Goal: Task Accomplishment & Management: Complete application form

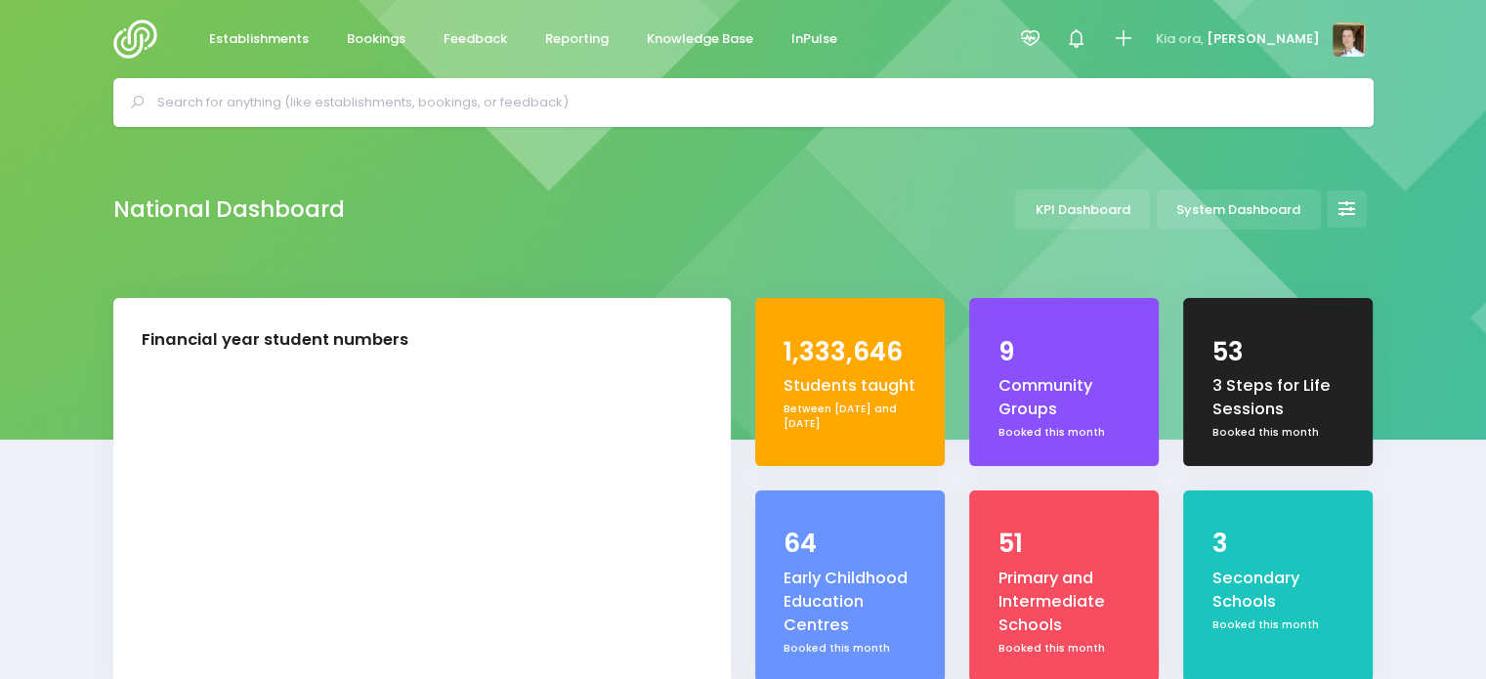
select select "5"
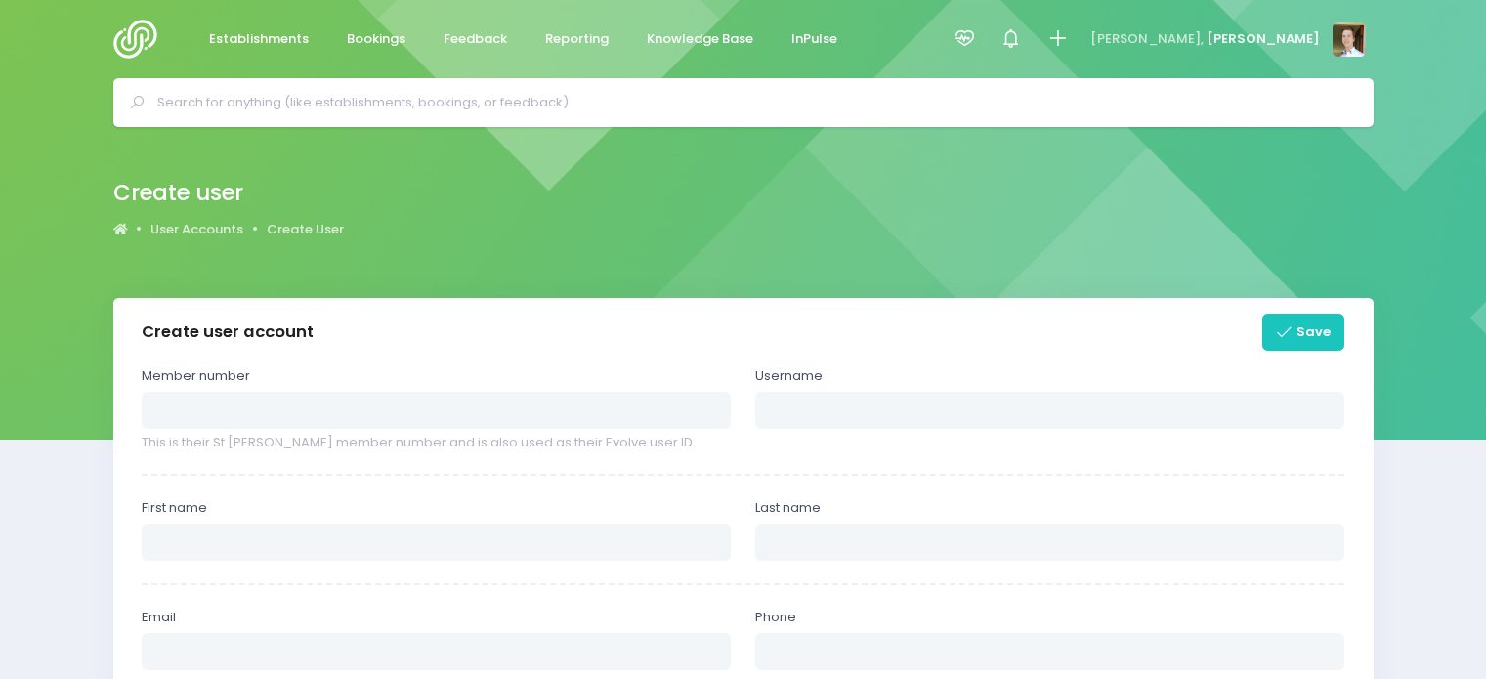
select select
type input "josh"
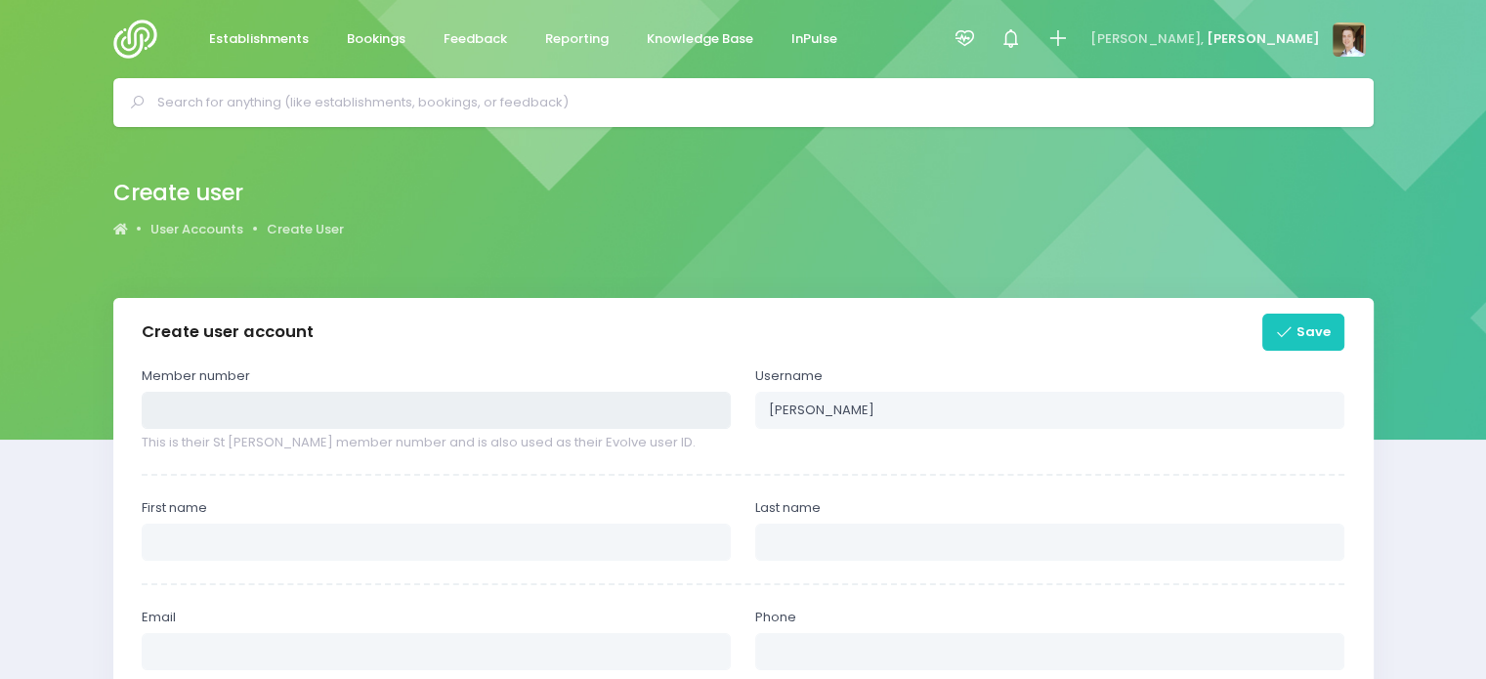
click at [393, 427] on input "text" at bounding box center [436, 410] width 589 height 37
paste input "321469"
type input "321469"
type input "Ebby321469"
type input "Ebby"
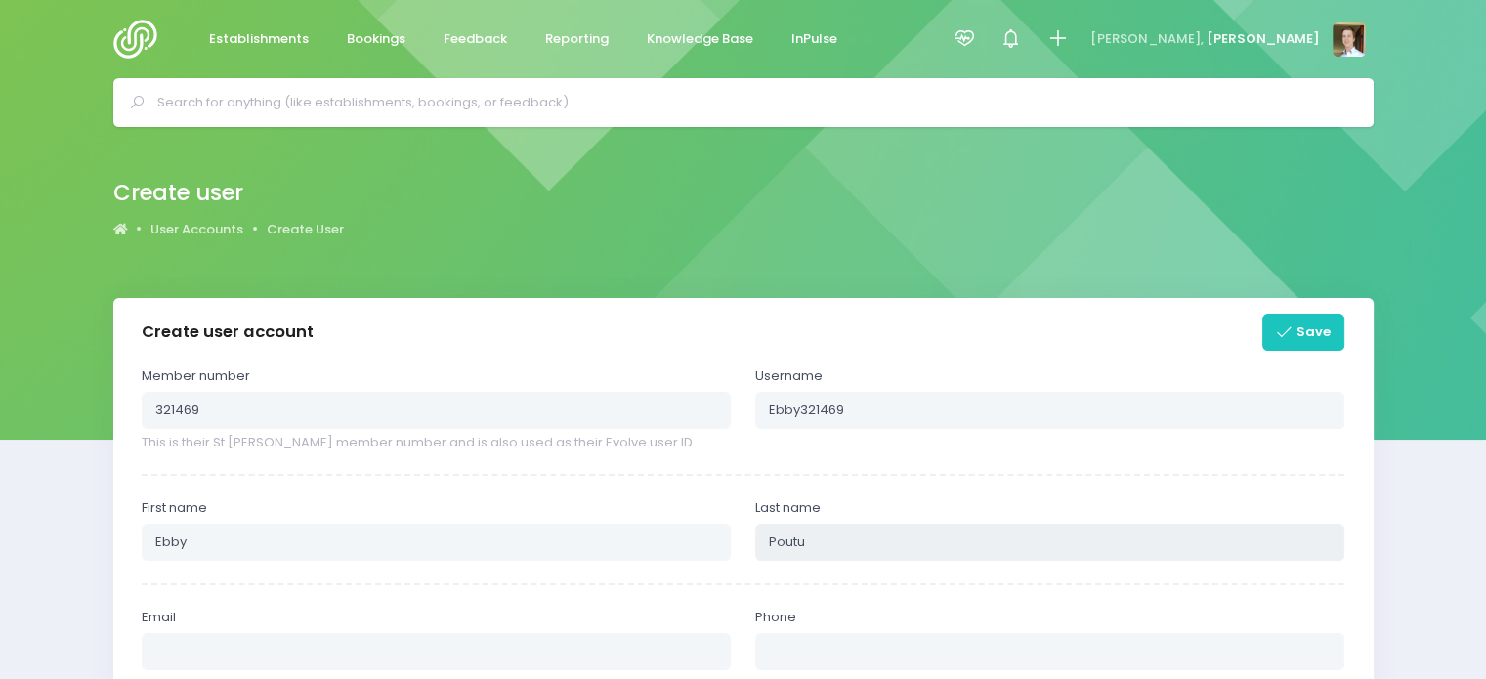
type input "Poutu"
paste input "[EMAIL_ADDRESS][PERSON_NAME][DOMAIN_NAME]"
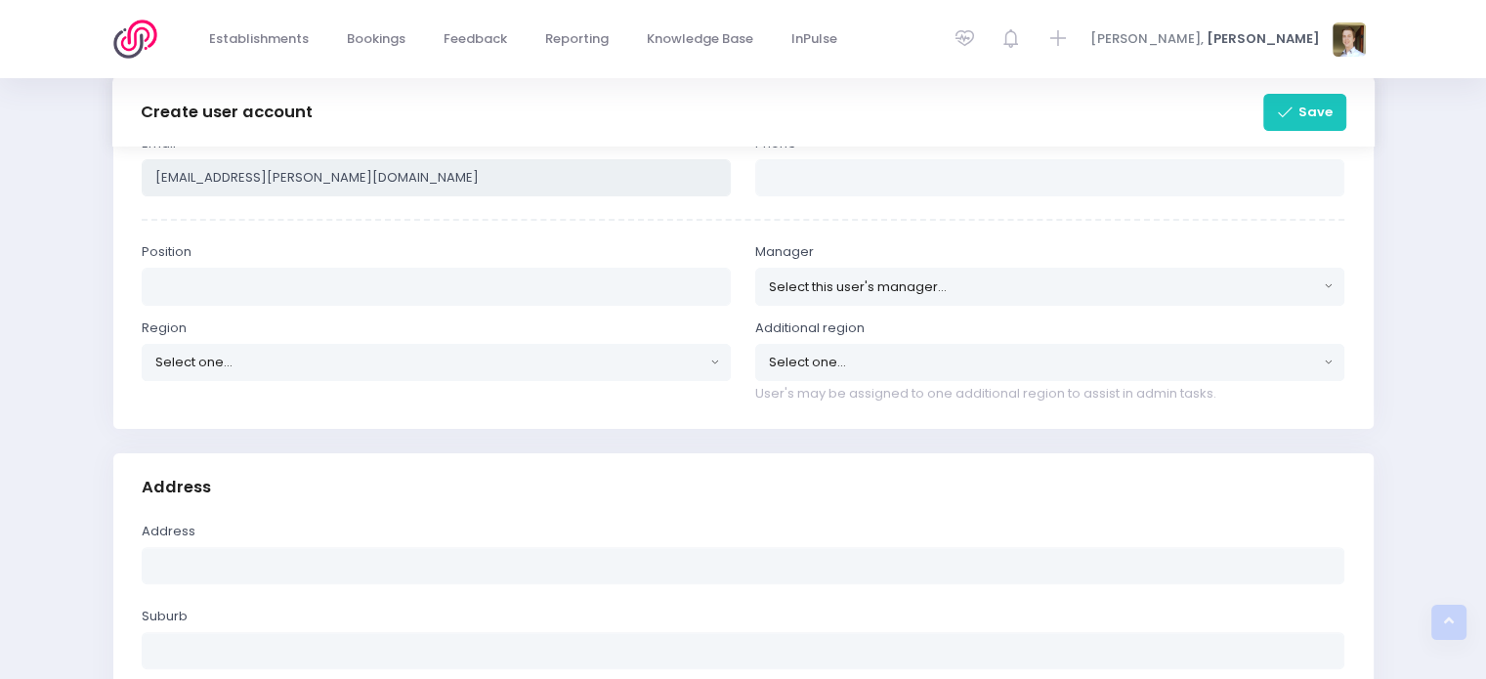
scroll to position [422, 0]
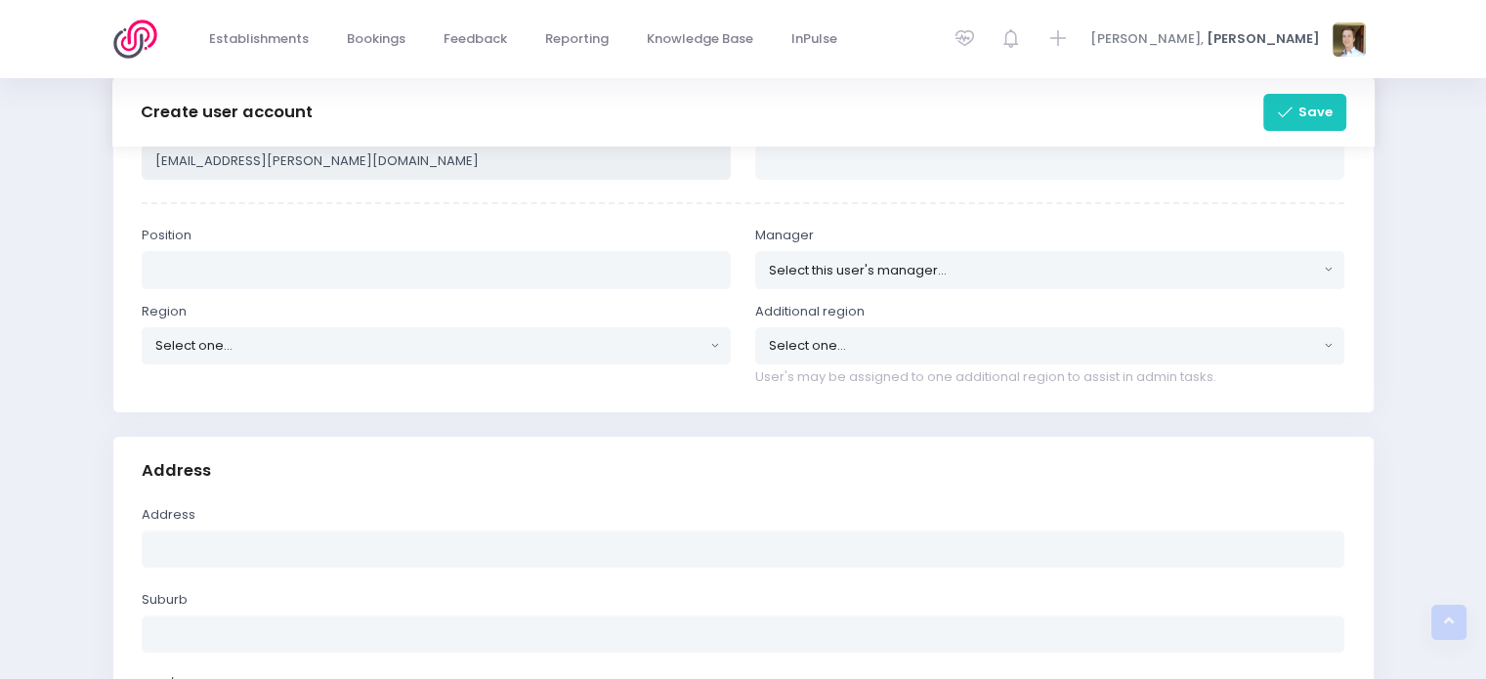
type input "[EMAIL_ADDRESS][PERSON_NAME][DOMAIN_NAME]"
click at [358, 261] on input "text" at bounding box center [436, 269] width 589 height 37
type input "Community Educator"
type input "a"
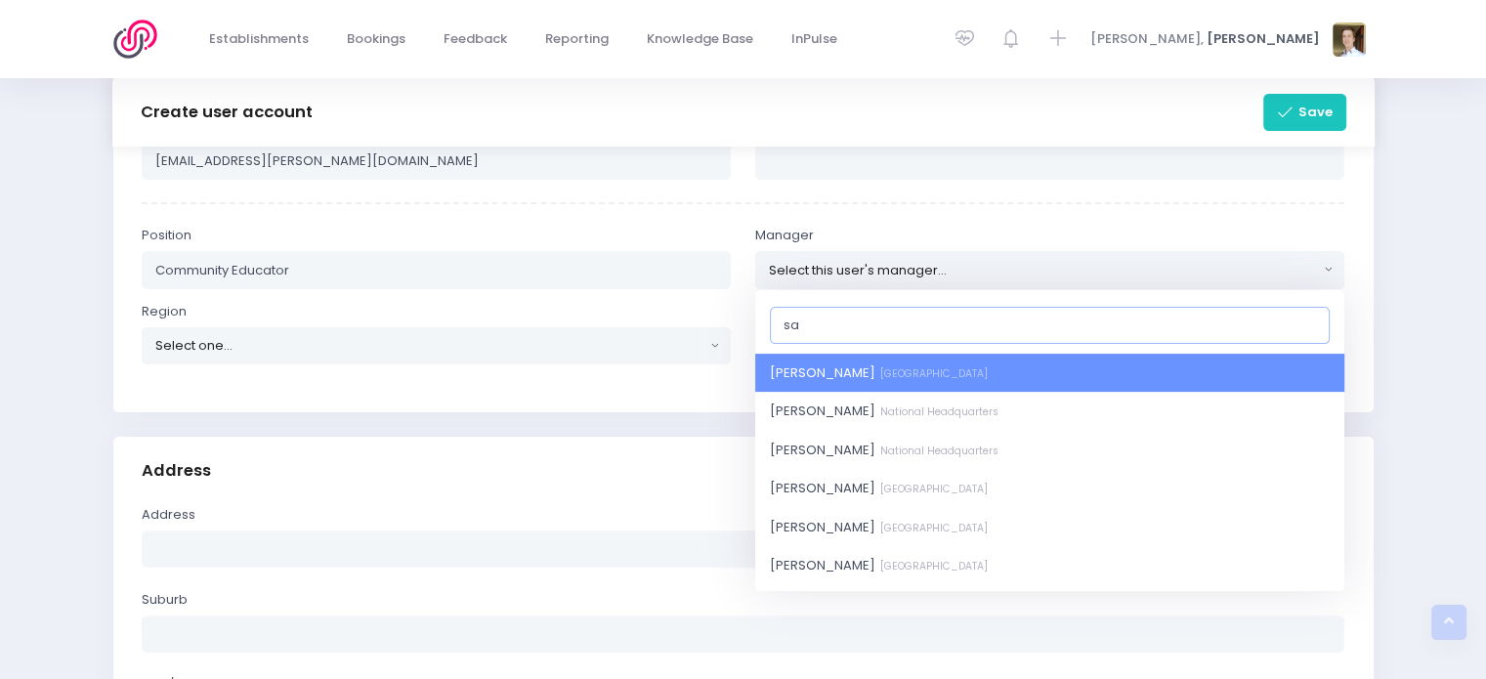
type input "sas"
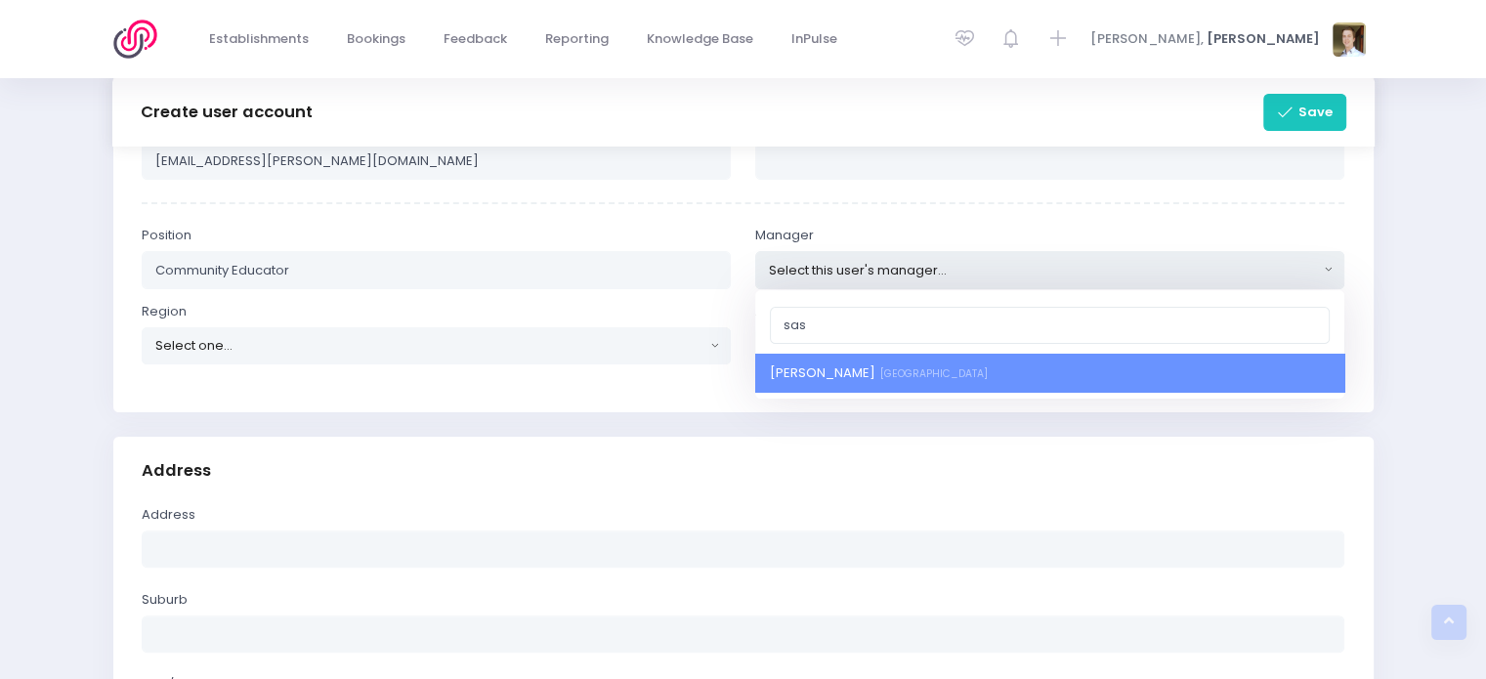
select select "455801"
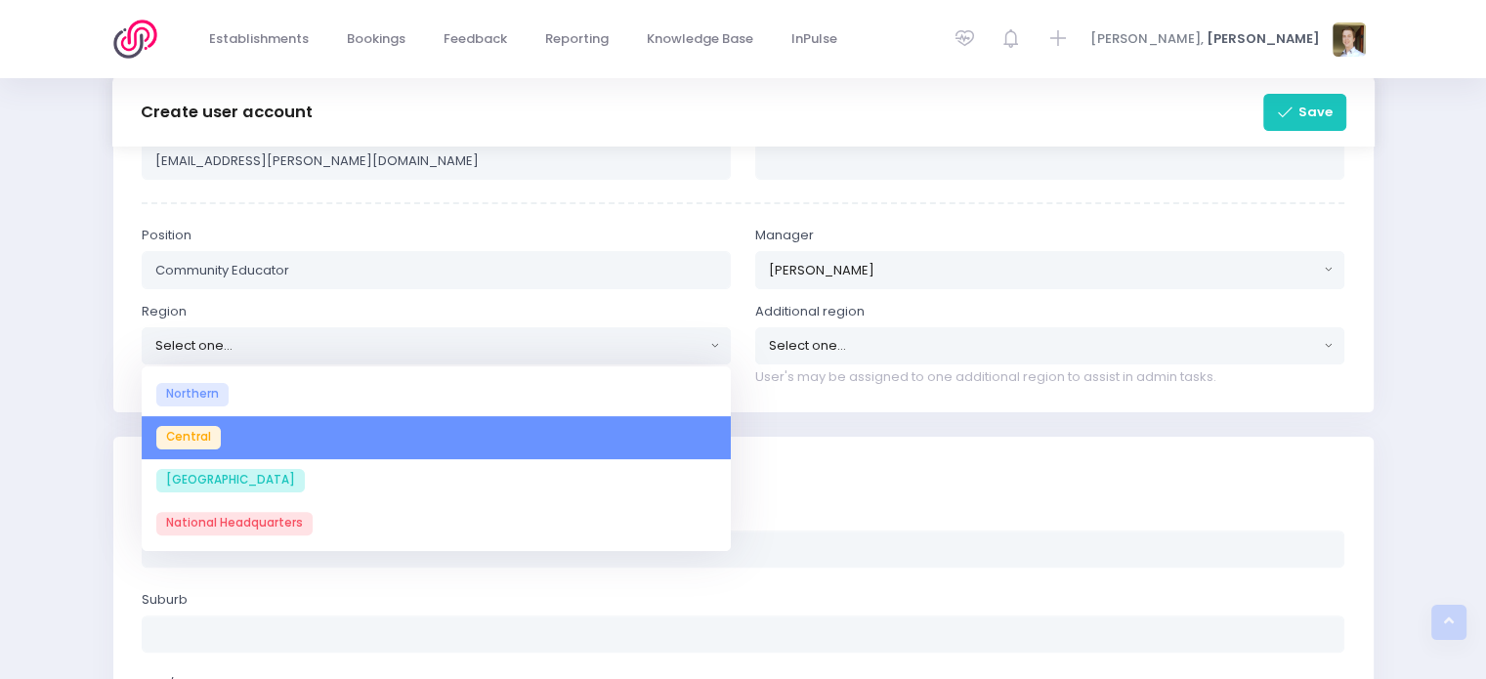
select select "Central"
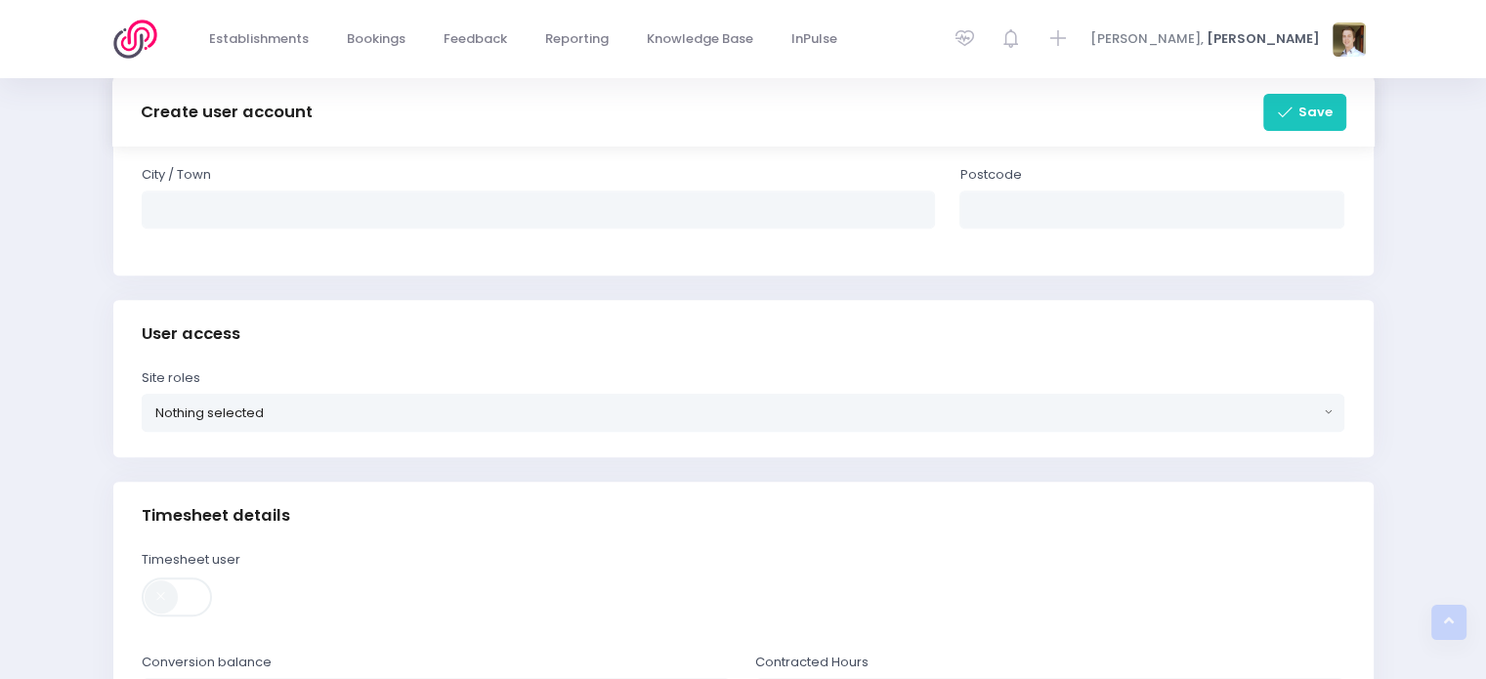
scroll to position [973, 0]
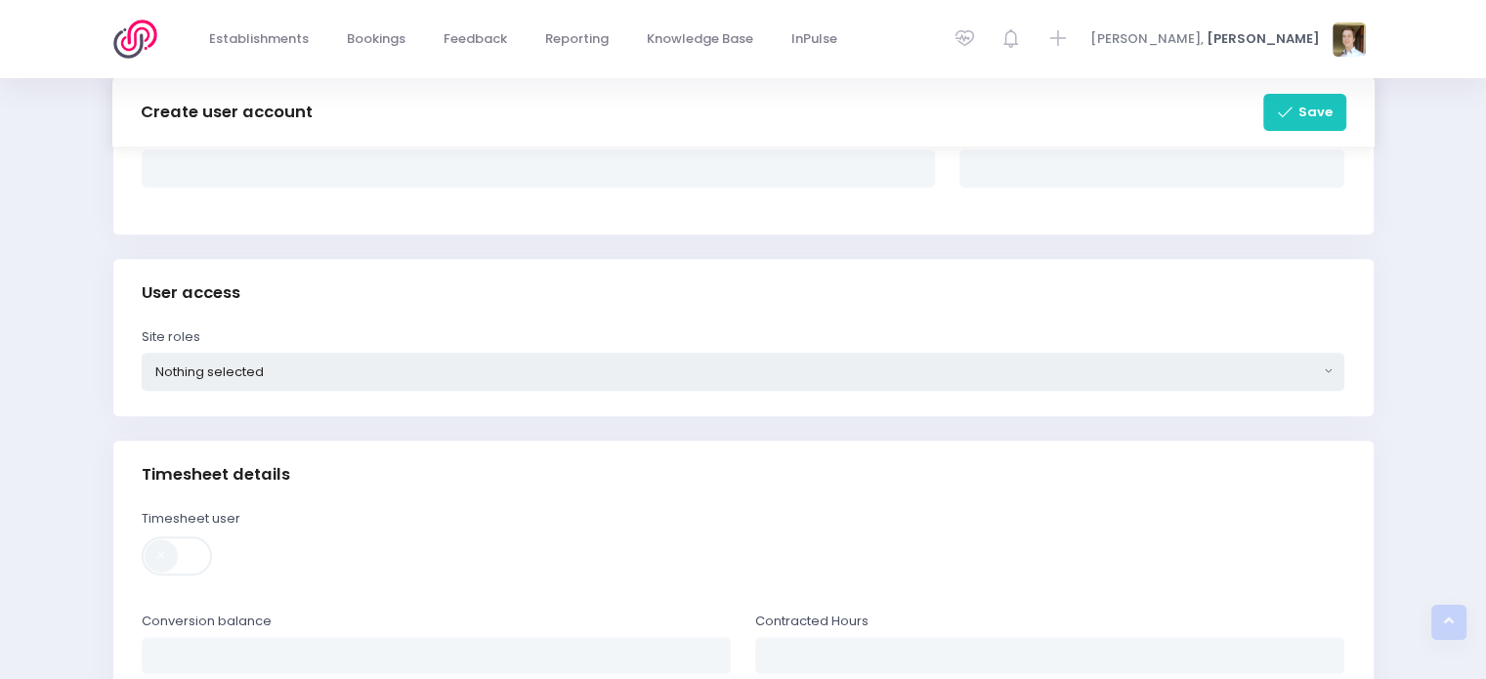
click at [547, 354] on button "Nothing selected" at bounding box center [744, 371] width 1204 height 37
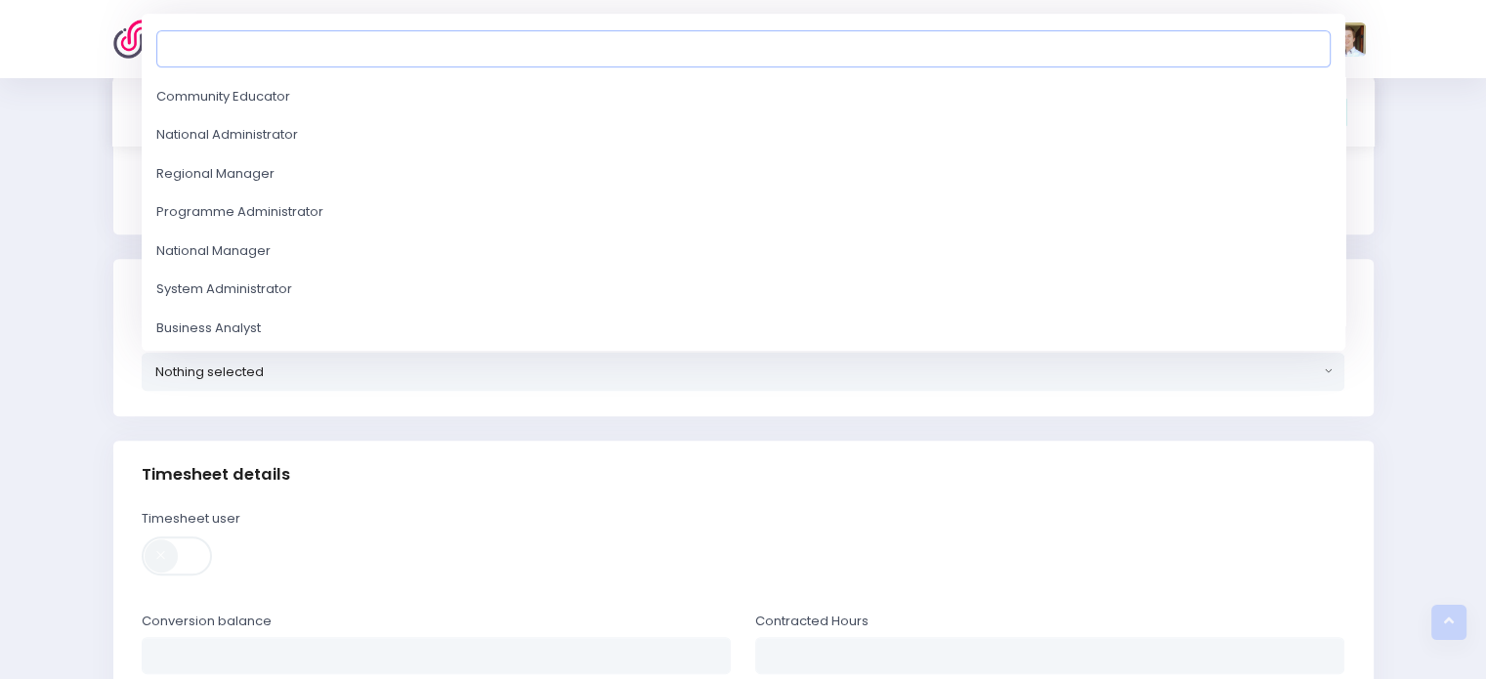
type input "c"
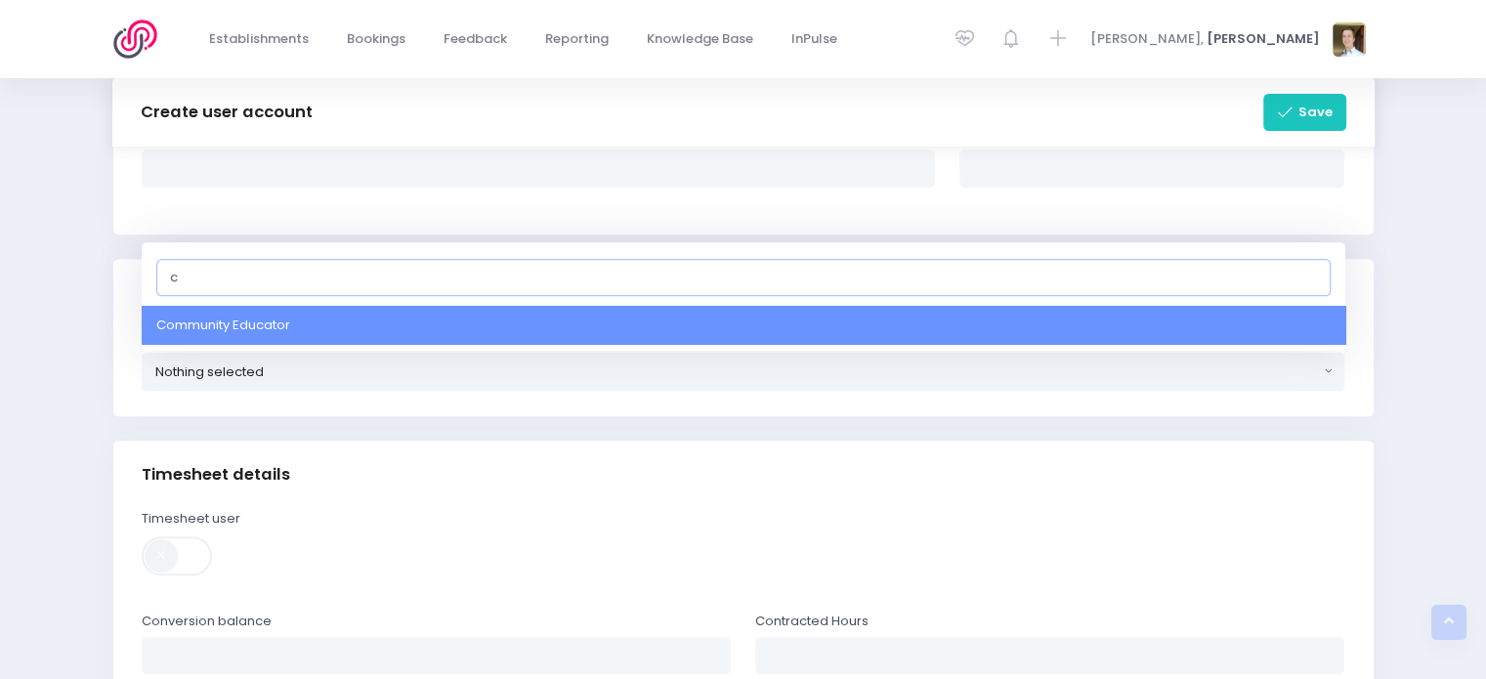
select select "8"
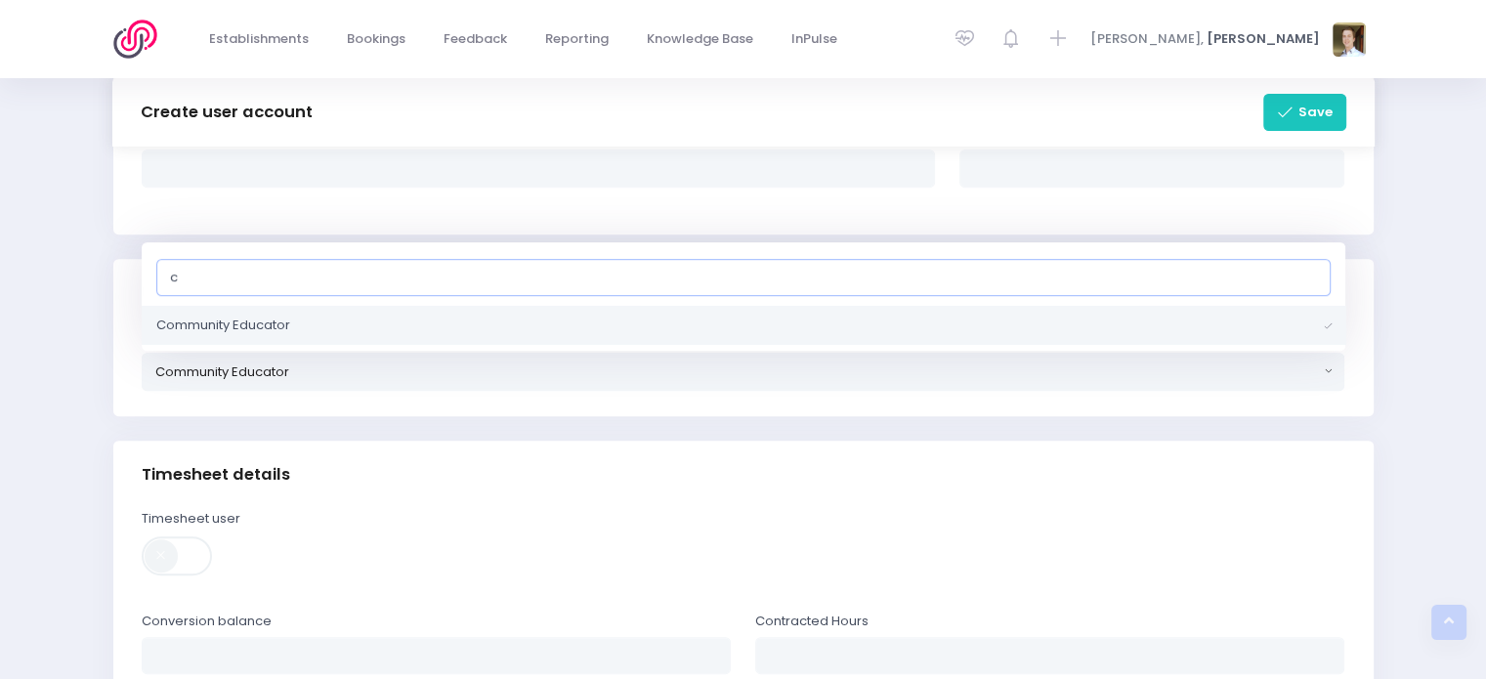
type input "c"
click at [508, 519] on div "Timesheet user" at bounding box center [436, 549] width 589 height 80
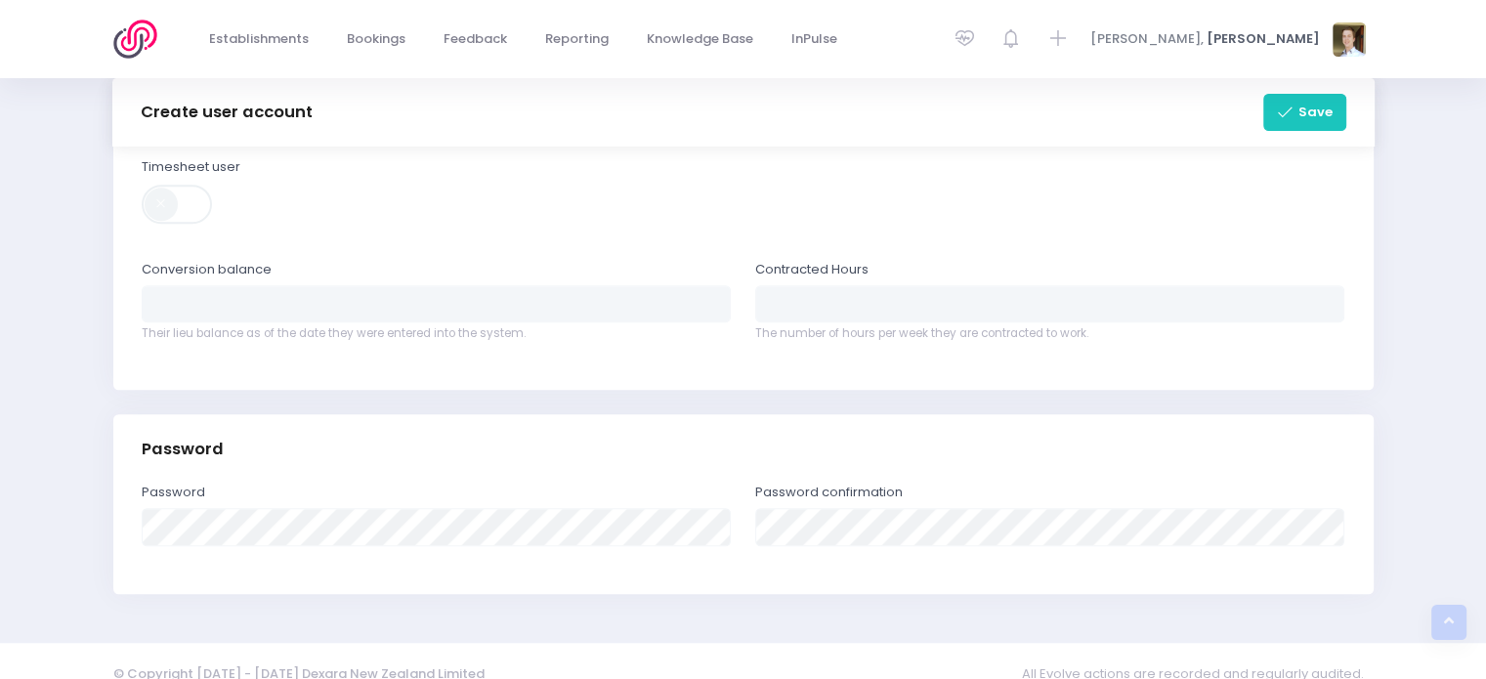
scroll to position [1339, 0]
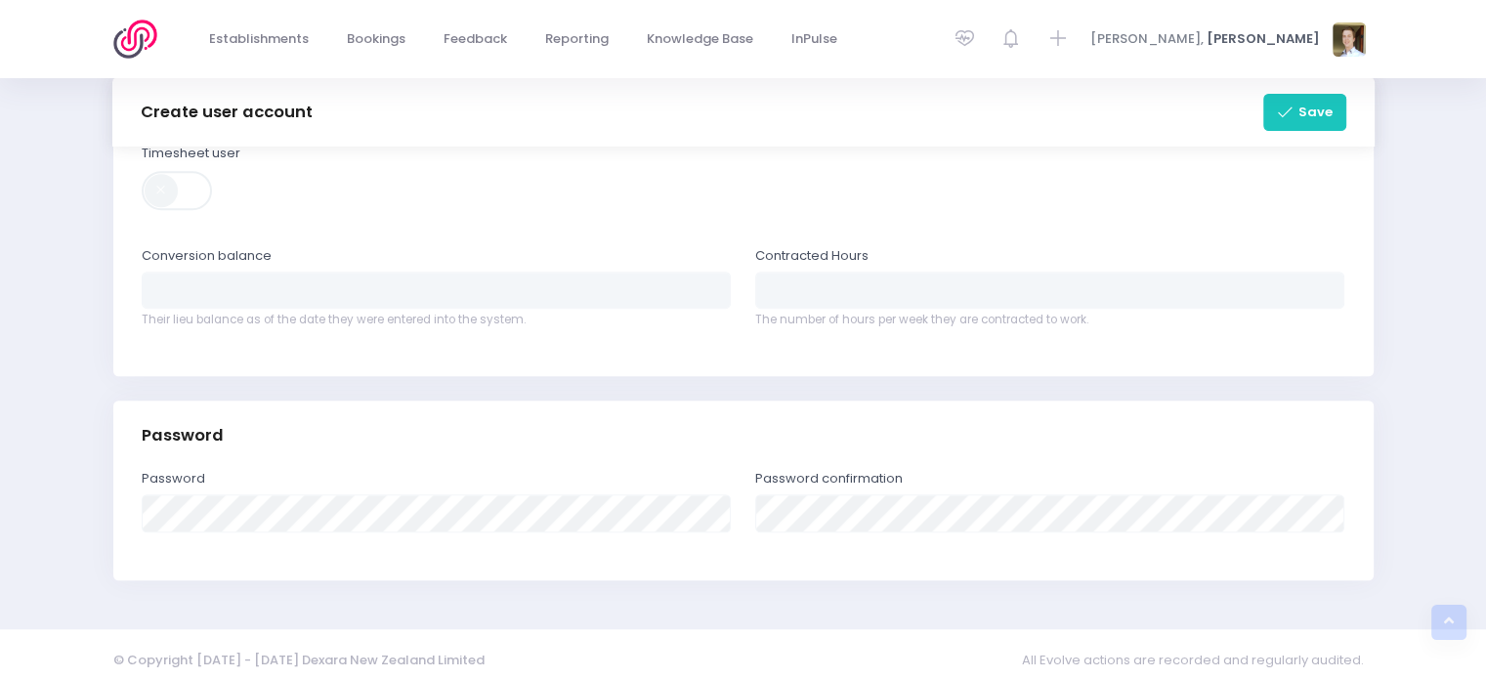
click at [836, 493] on div "Password confirmation" at bounding box center [1049, 500] width 589 height 63
click at [1325, 133] on div "Save" at bounding box center [1305, 113] width 83 height 56
click at [1281, 111] on icon "submit" at bounding box center [1287, 113] width 21 height 17
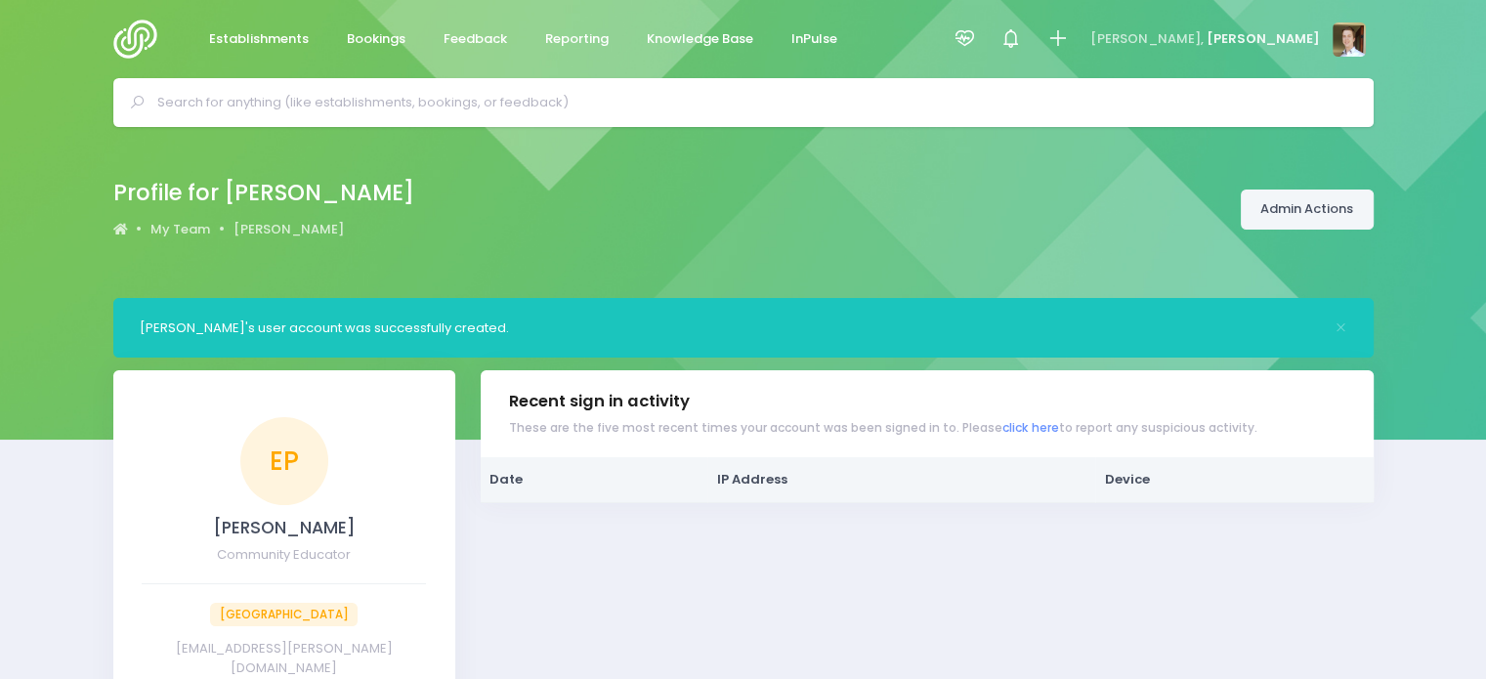
click at [1286, 214] on link "Admin Actions" at bounding box center [1307, 210] width 133 height 40
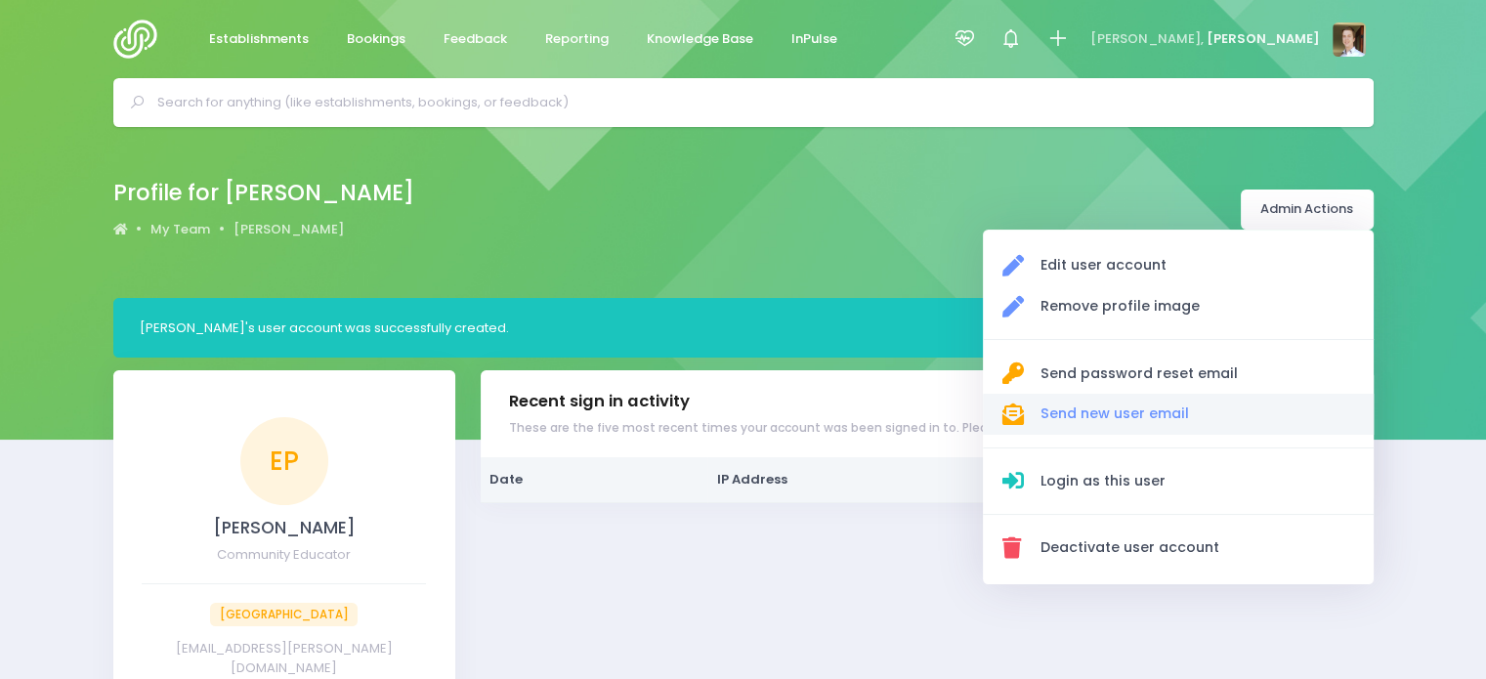
click at [1172, 423] on span "Send new user email" at bounding box center [1197, 414] width 315 height 21
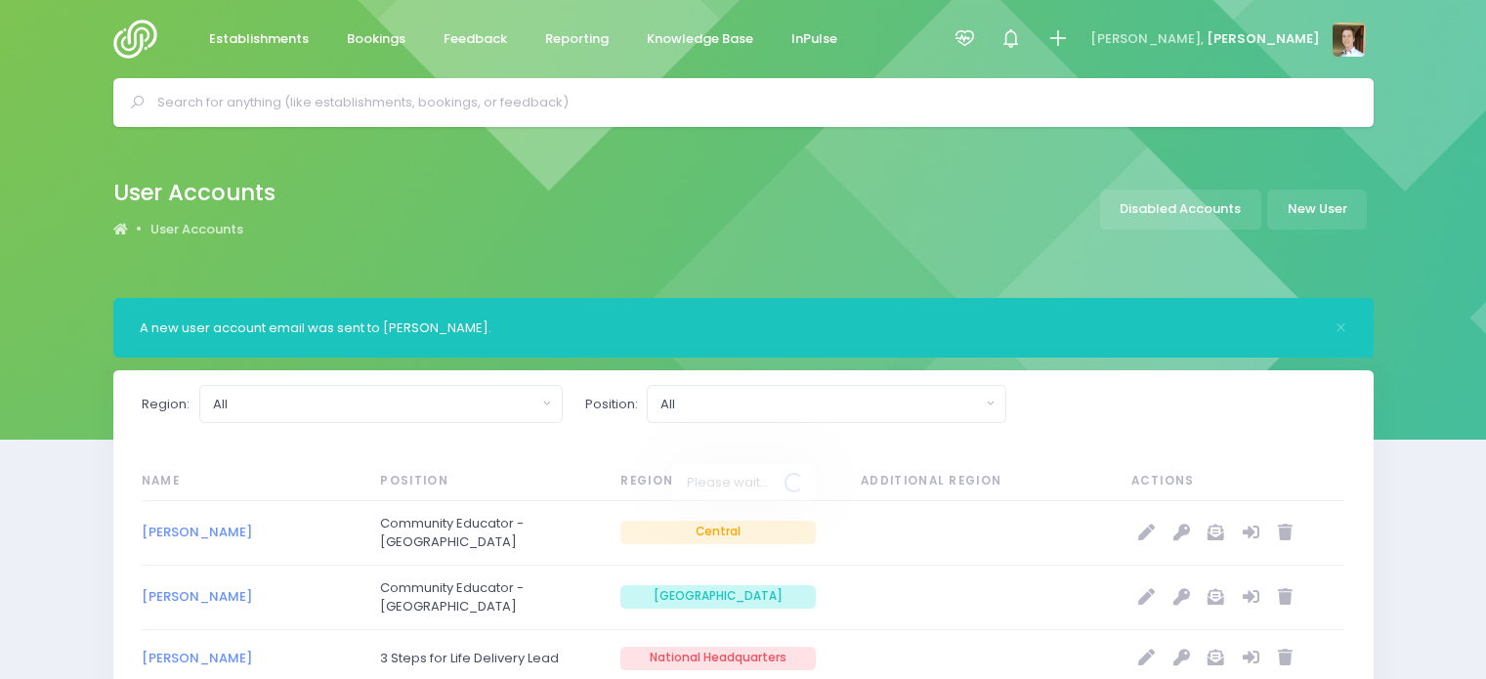
select select "20"
